Goal: Navigation & Orientation: Understand site structure

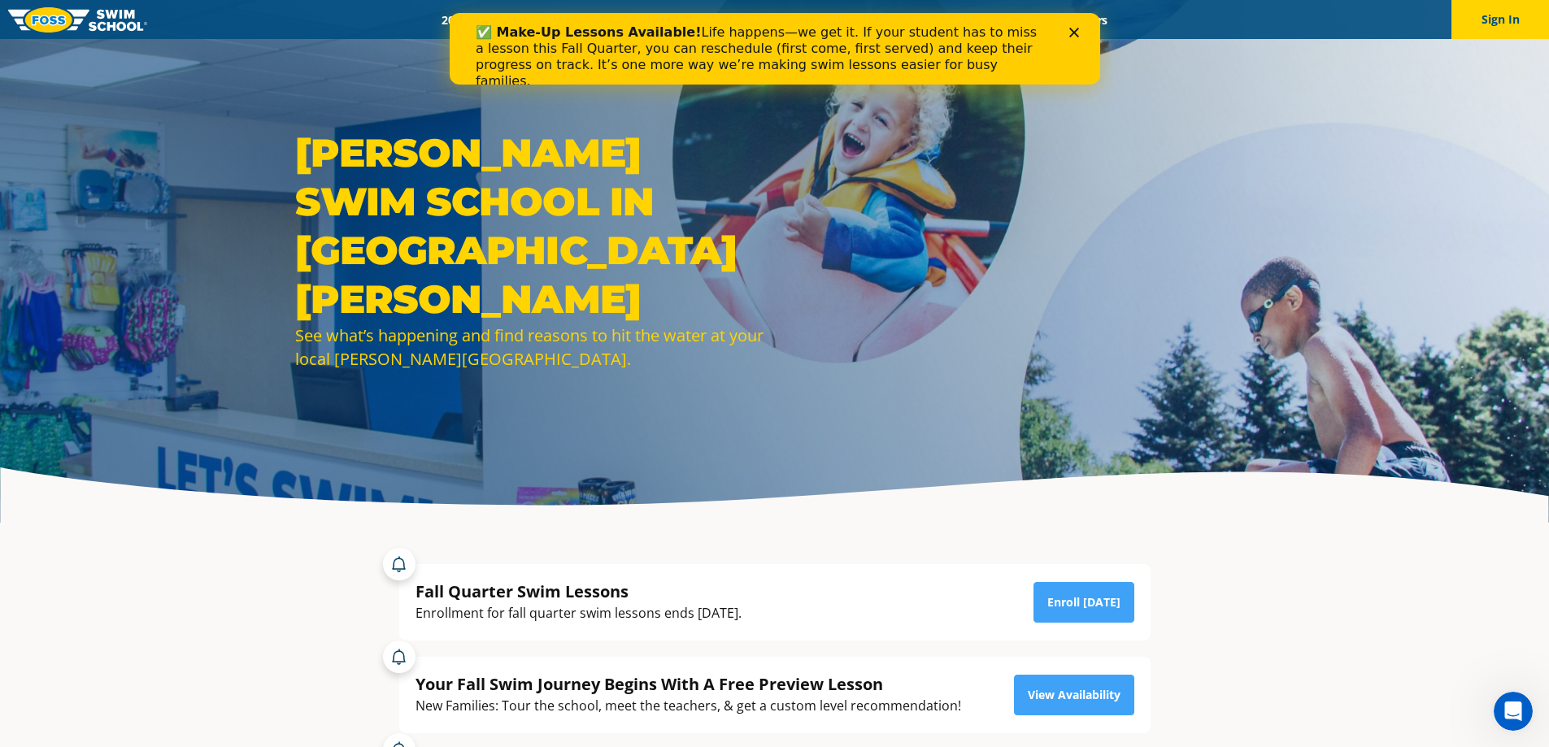
click at [1071, 32] on icon "Close" at bounding box center [1073, 33] width 10 height 10
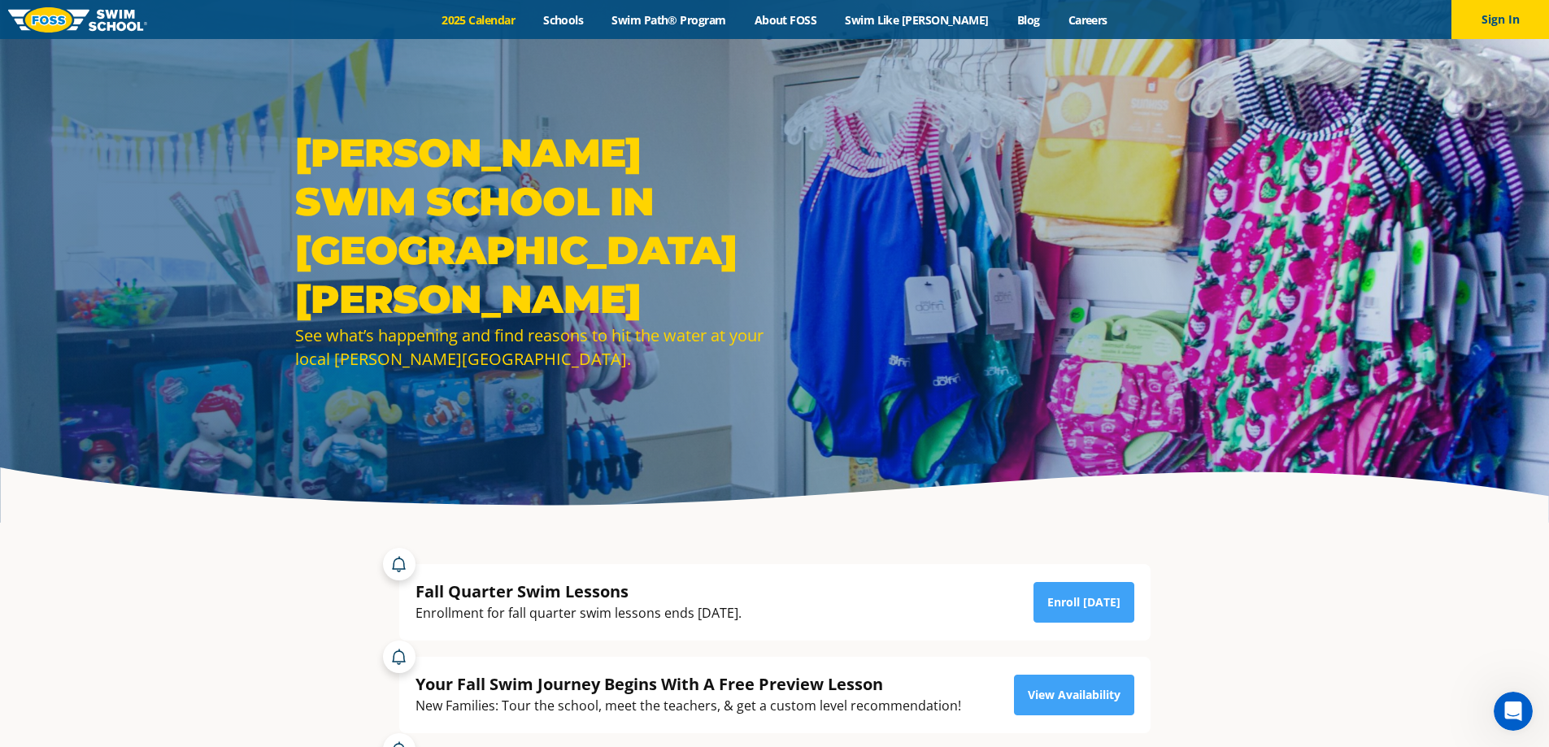
click at [526, 18] on link "2025 Calendar" at bounding box center [479, 19] width 102 height 15
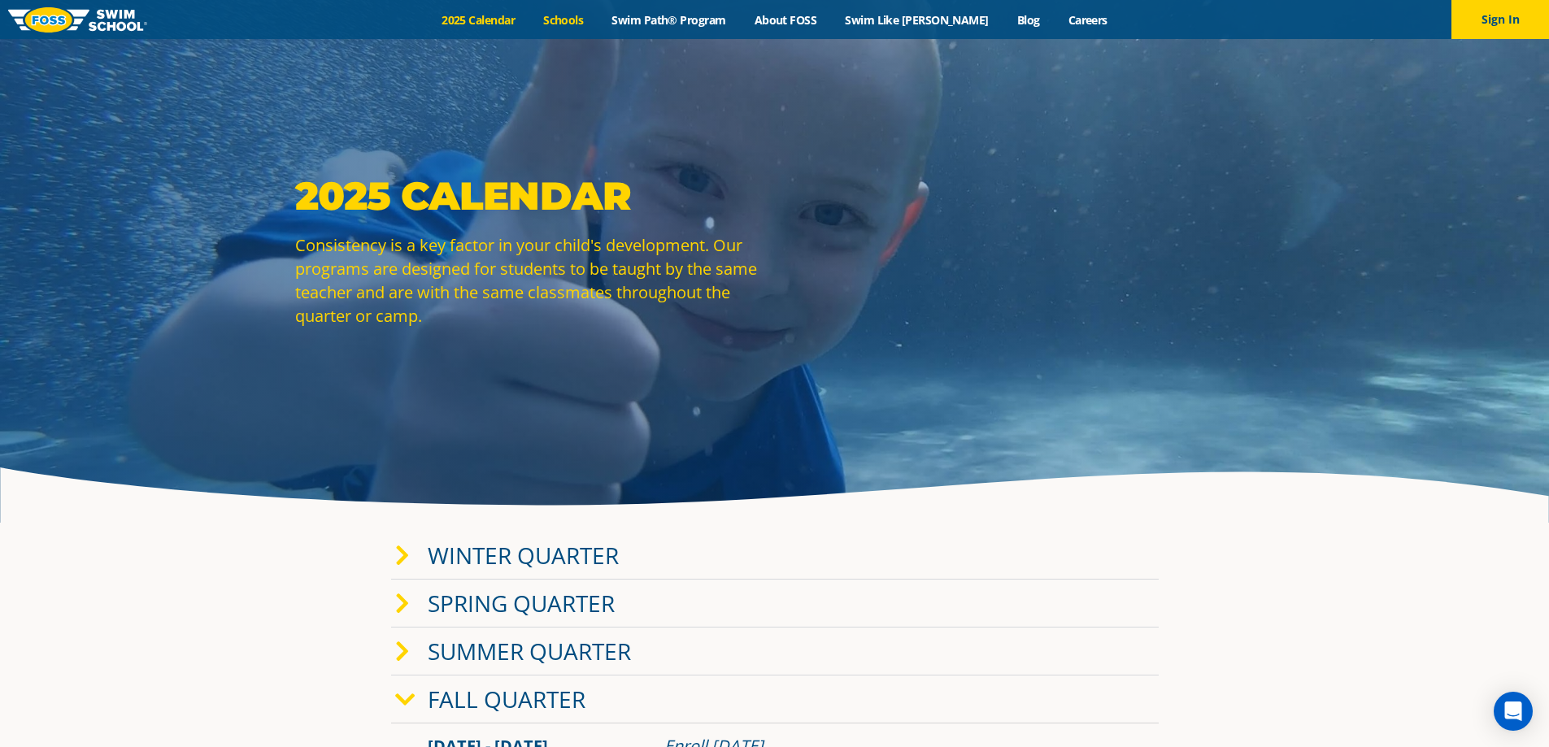
click at [582, 20] on link "Schools" at bounding box center [563, 19] width 68 height 15
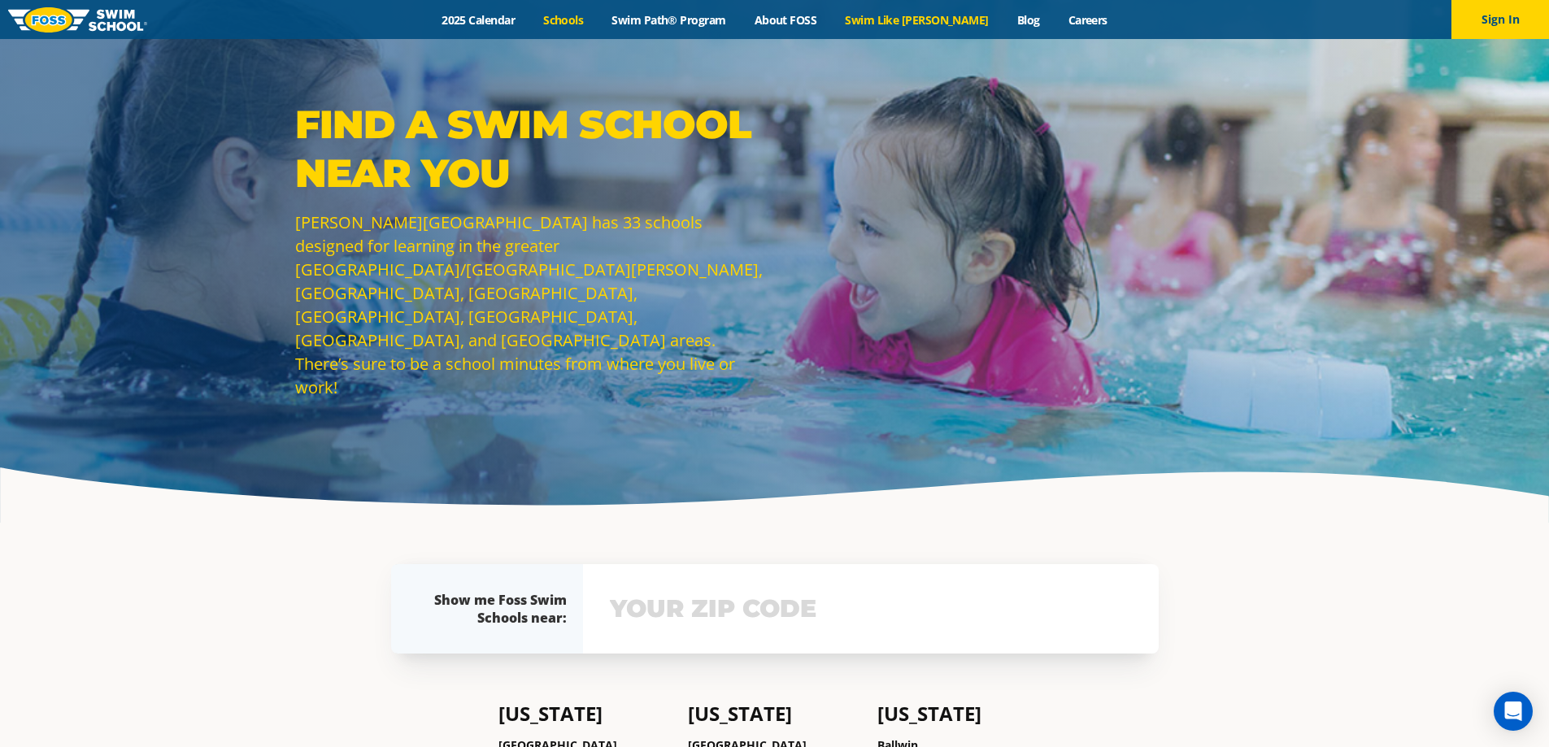
click at [941, 23] on link "Swim Like [PERSON_NAME]" at bounding box center [917, 19] width 172 height 15
